Goal: Task Accomplishment & Management: Use online tool/utility

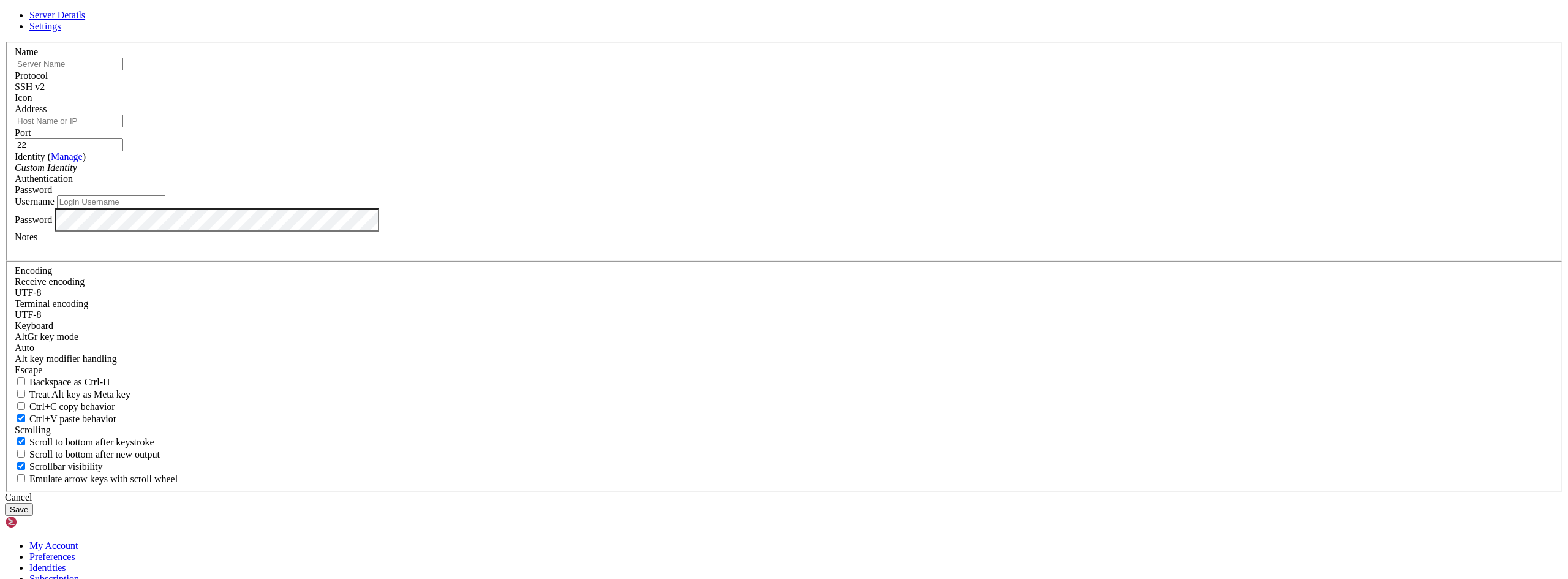
drag, startPoint x: 873, startPoint y: 451, endPoint x: 866, endPoint y: 449, distance: 7.3
click at [872, 492] on div "Cancel" at bounding box center [784, 497] width 1558 height 11
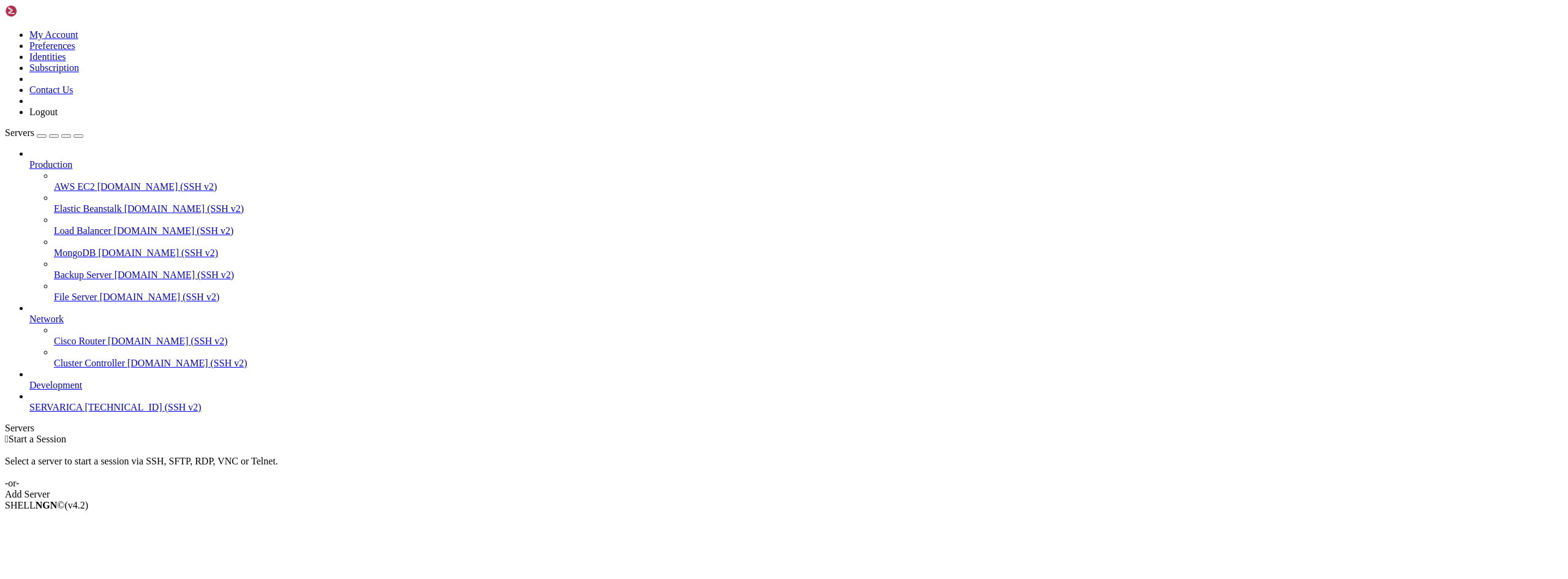
click at [67, 412] on span "SERVARICA" at bounding box center [55, 407] width 53 height 10
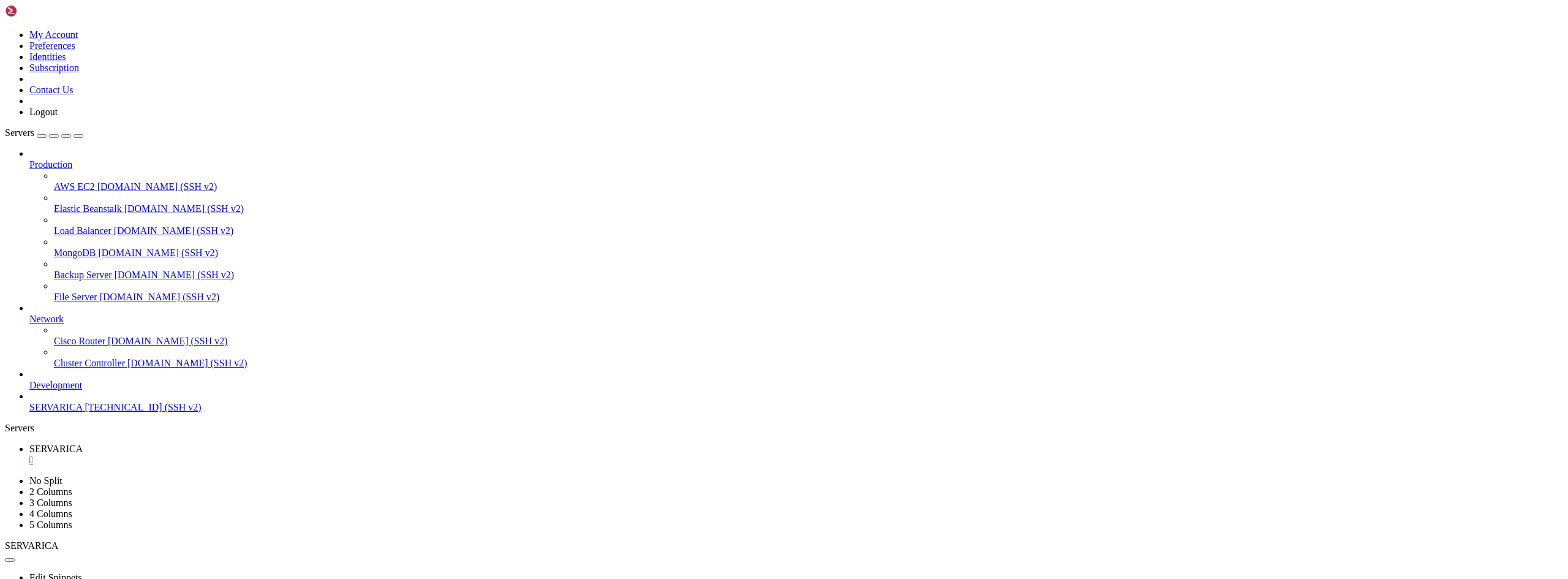
drag, startPoint x: 85, startPoint y: 985, endPoint x: 106, endPoint y: 1068, distance: 85.6
drag, startPoint x: 350, startPoint y: 1116, endPoint x: 152, endPoint y: 1014, distance: 222.7
click at [229, 454] on div "" at bounding box center [796, 459] width 1534 height 11
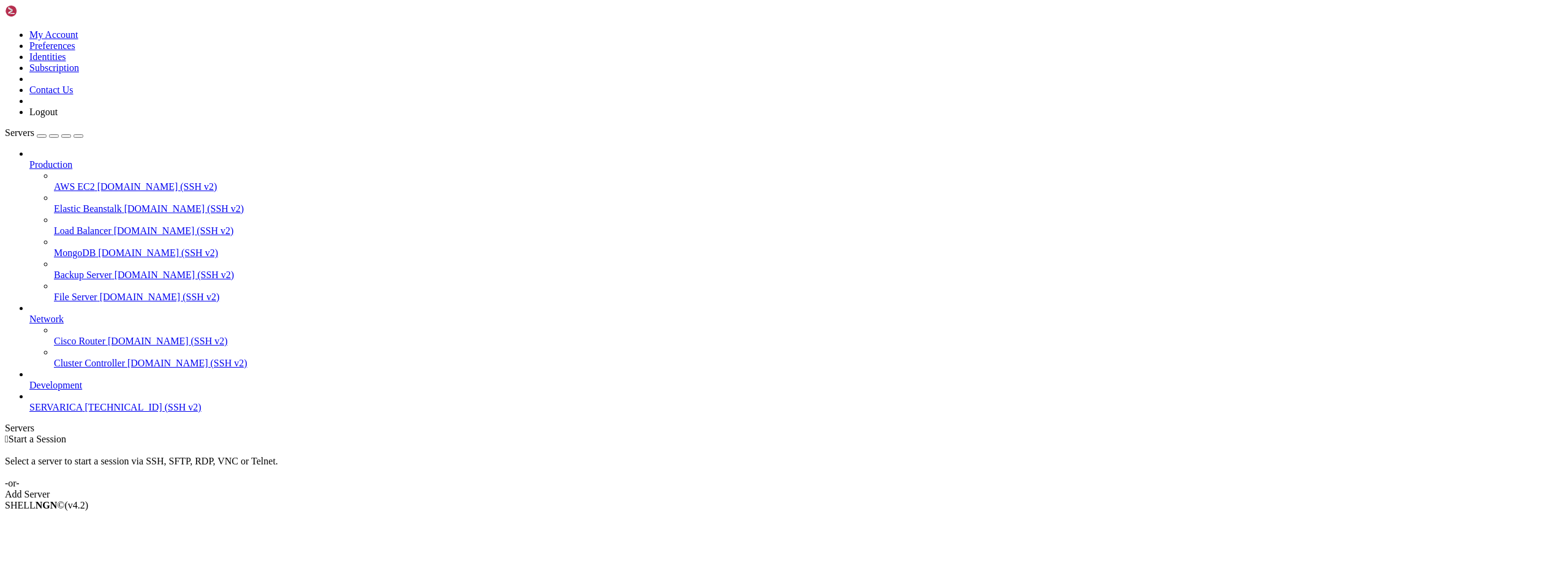
click at [67, 412] on span "SERVARICA" at bounding box center [55, 407] width 53 height 10
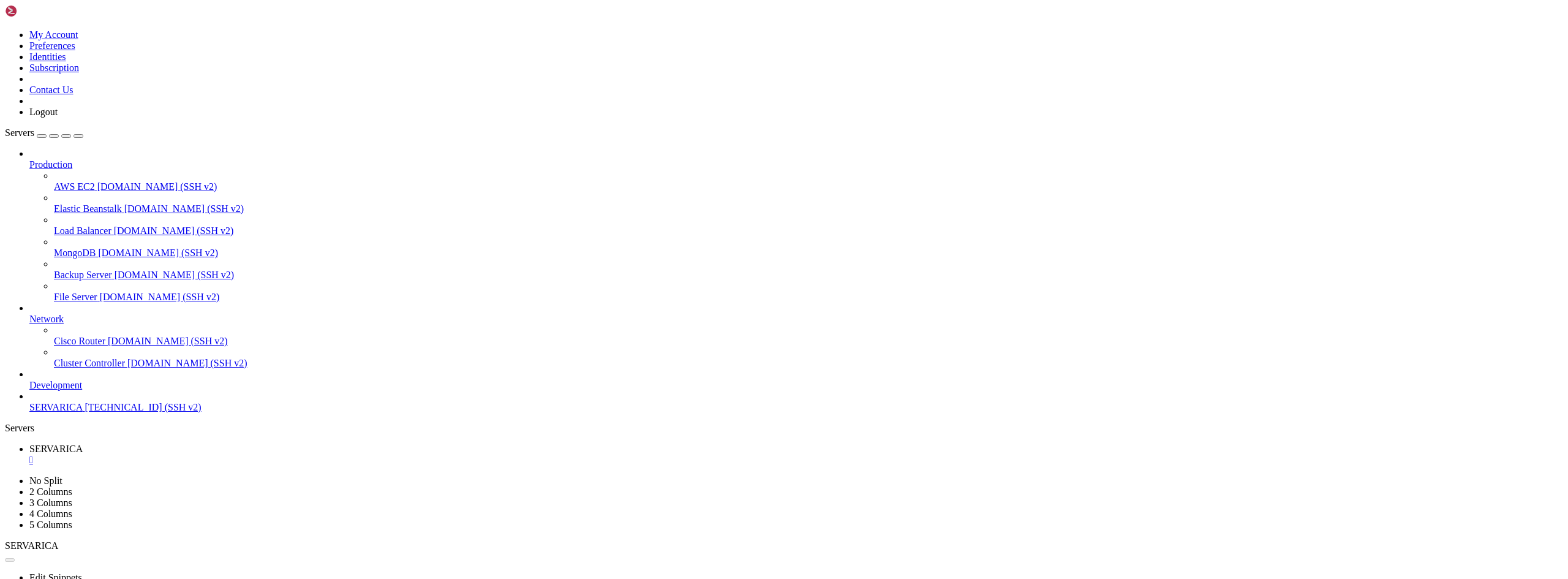
scroll to position [0, 0]
drag, startPoint x: 80, startPoint y: 983, endPoint x: 106, endPoint y: 1051, distance: 72.8
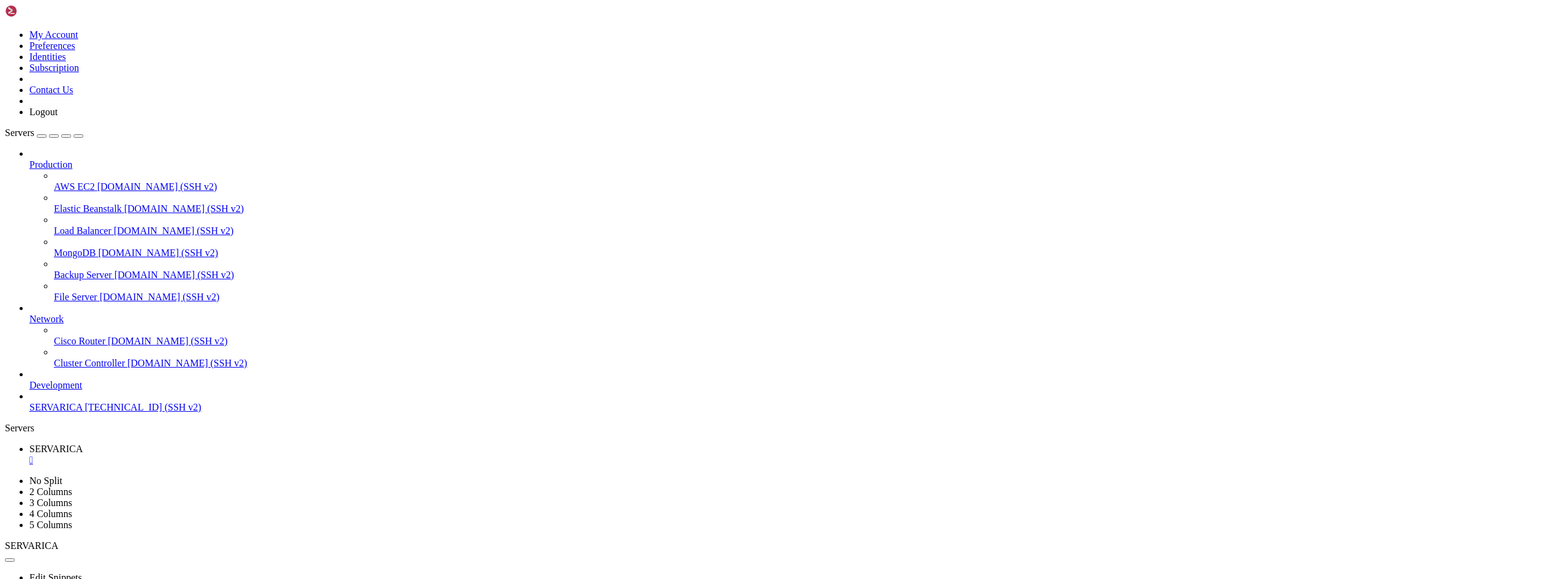
drag, startPoint x: 77, startPoint y: 1003, endPoint x: 533, endPoint y: 914, distance: 464.6
drag, startPoint x: 192, startPoint y: 1016, endPoint x: 195, endPoint y: 1075, distance: 59.1
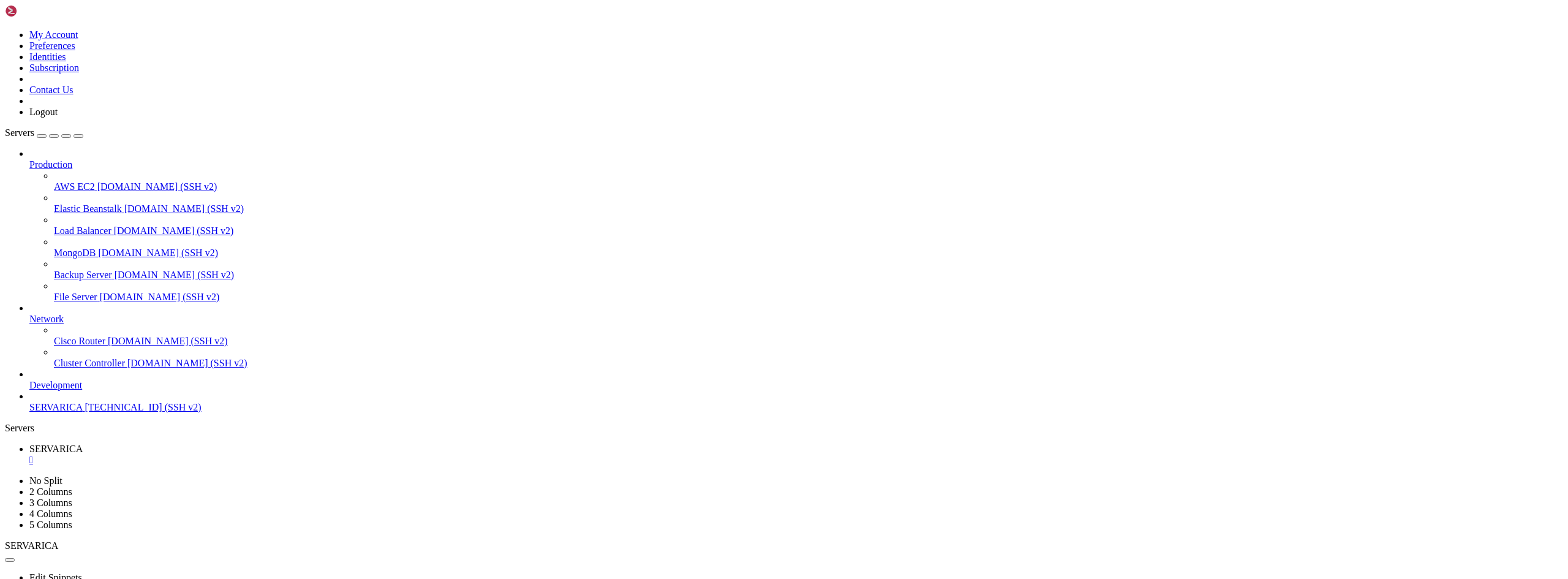
drag, startPoint x: 190, startPoint y: 1035, endPoint x: 186, endPoint y: 1102, distance: 67.1
drag, startPoint x: 194, startPoint y: 1055, endPoint x: 349, endPoint y: 1095, distance: 160.1
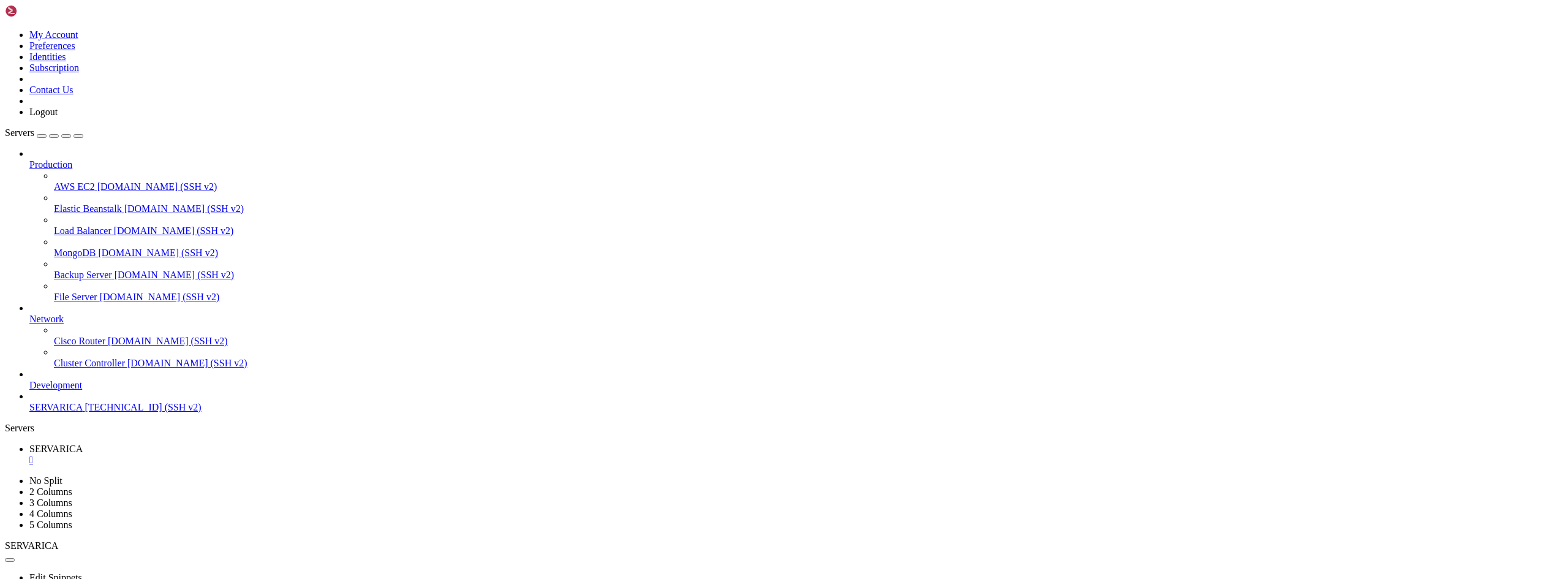
click at [229, 454] on div "" at bounding box center [796, 459] width 1534 height 11
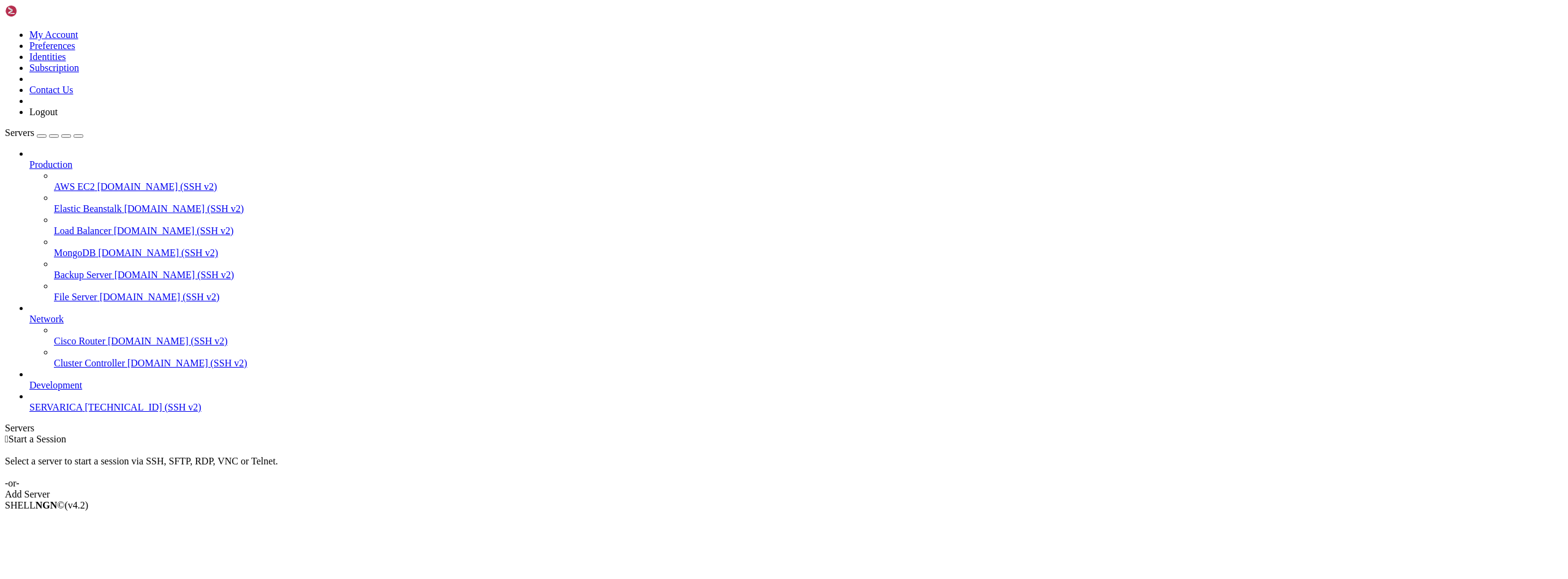
click at [59, 412] on span "SERVARICA" at bounding box center [55, 407] width 53 height 10
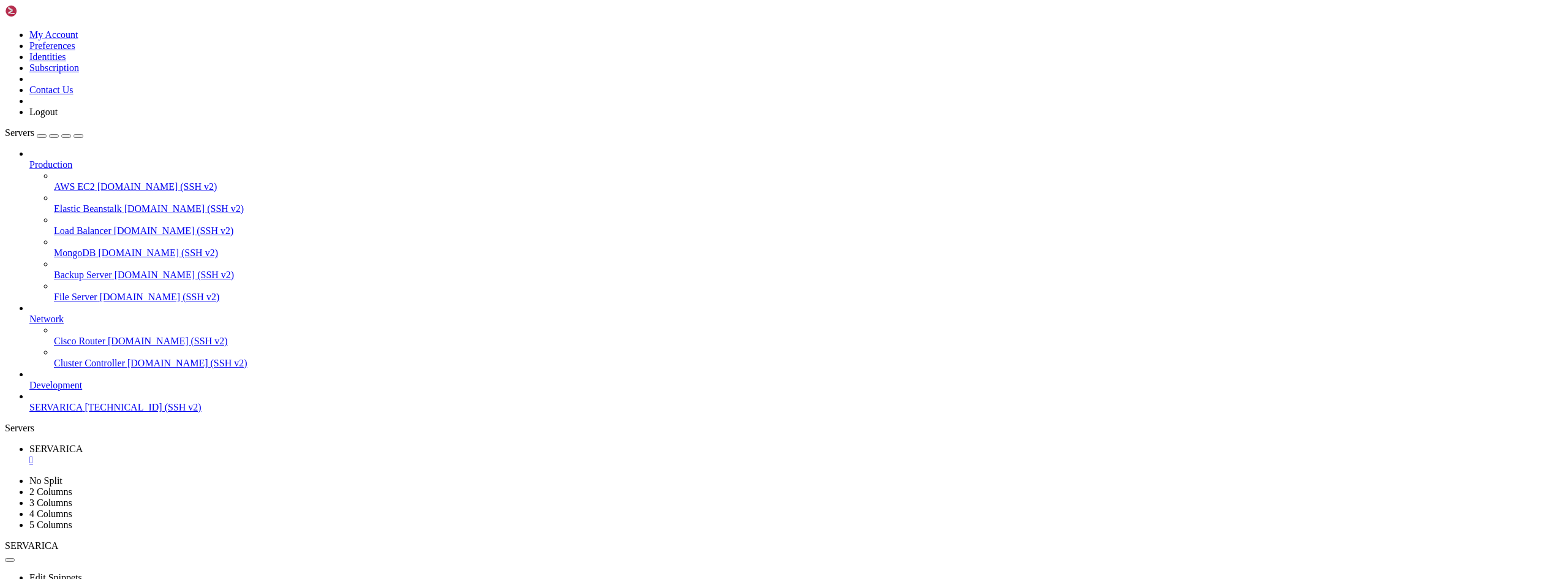
drag, startPoint x: 82, startPoint y: 980, endPoint x: 476, endPoint y: 947, distance: 395.4
drag, startPoint x: 80, startPoint y: 994, endPoint x: 104, endPoint y: 1086, distance: 95.1
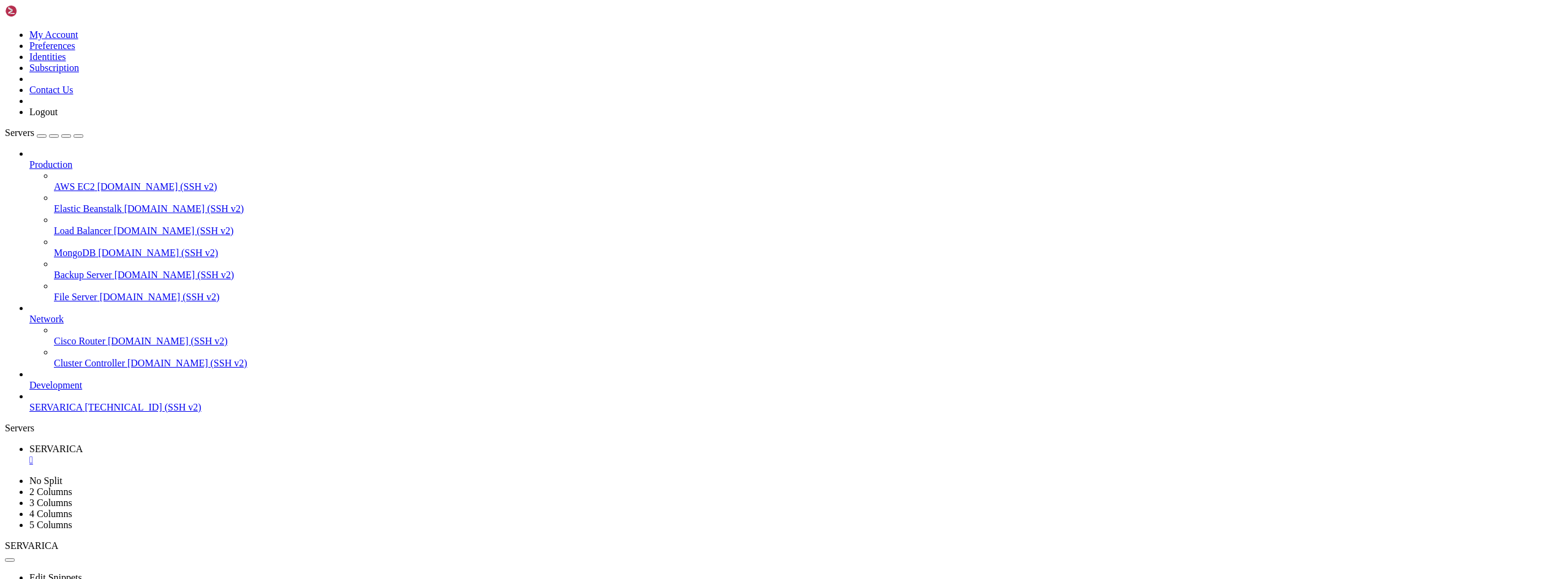
drag, startPoint x: 194, startPoint y: 1005, endPoint x: 193, endPoint y: 1090, distance: 85.0
drag, startPoint x: 220, startPoint y: 1066, endPoint x: 11, endPoint y: 873, distance: 284.5
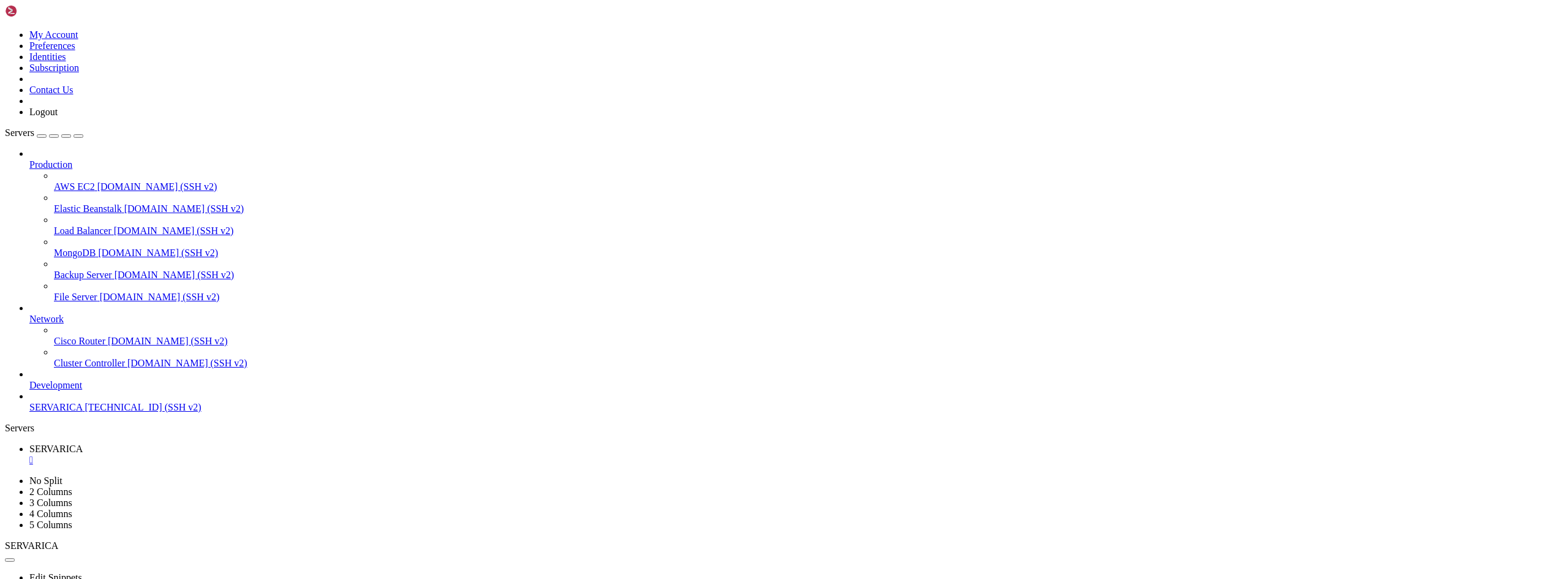
copy div "💻 Instalação concluída com Sucesso... SuperAdmin: [EMAIL_ADDRESS][DOMAIN_NAME] …"
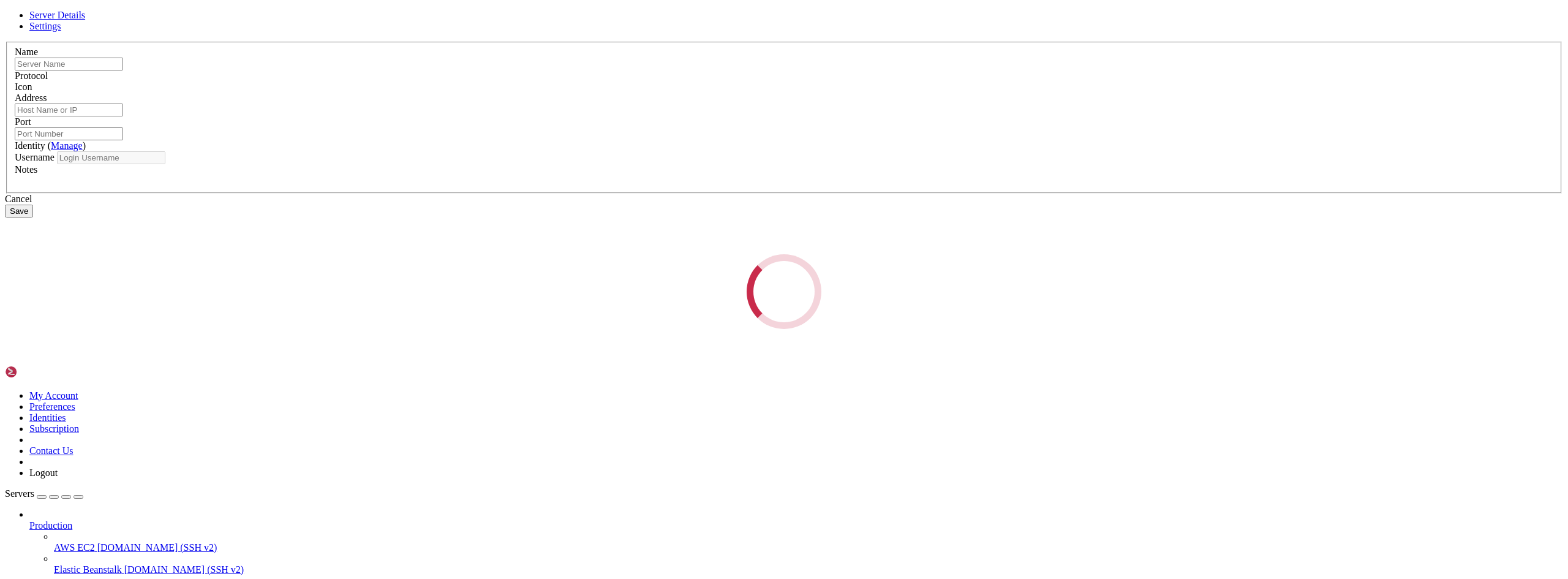
type input "SERVARICA"
type input "[TECHNICAL_ID]"
type input "22"
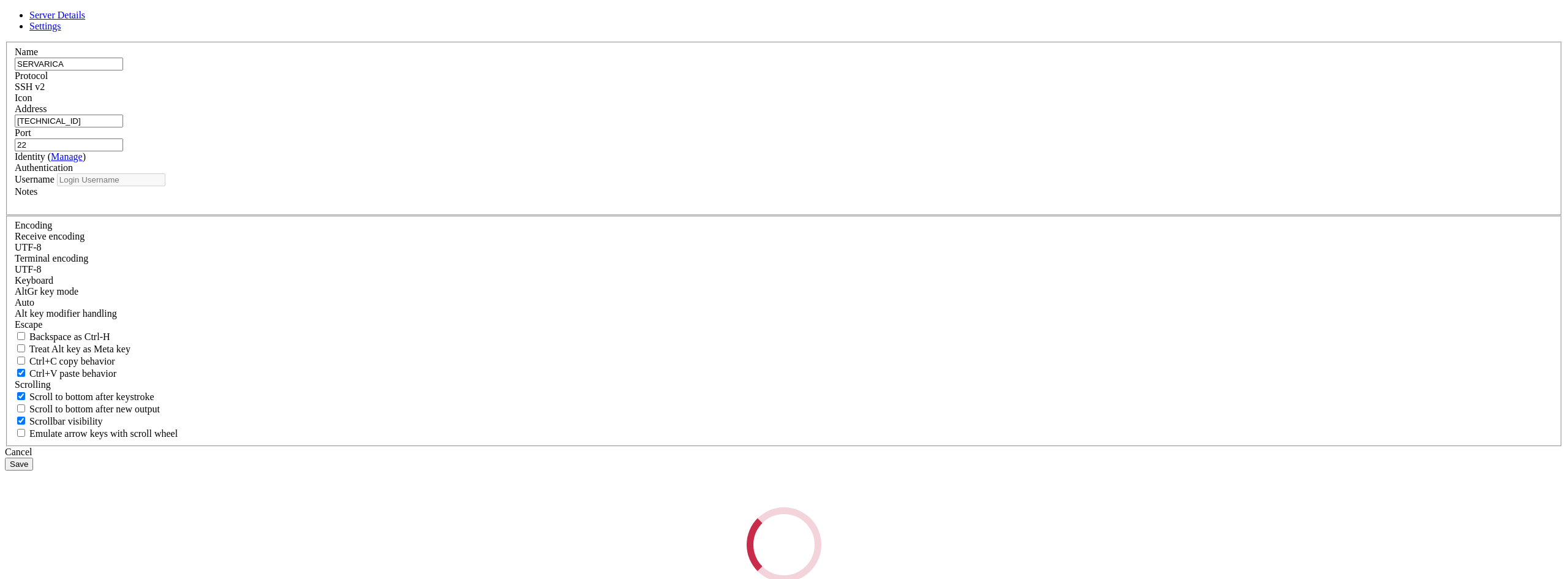
type input "root"
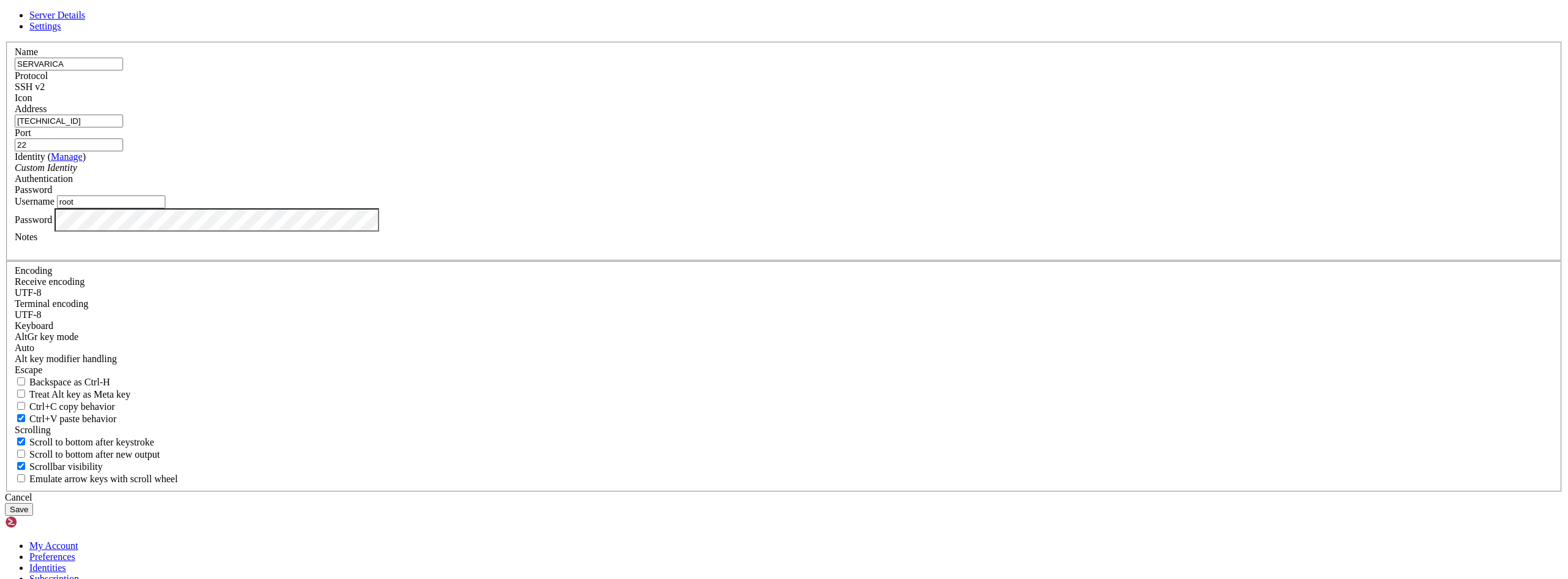
drag, startPoint x: 695, startPoint y: 220, endPoint x: 592, endPoint y: 218, distance: 103.0
click at [592, 218] on div "Server Details Settings Name SERVARICA Protocol SSH v2 Icon" at bounding box center [784, 262] width 1558 height 506
